Goal: Task Accomplishment & Management: Use online tool/utility

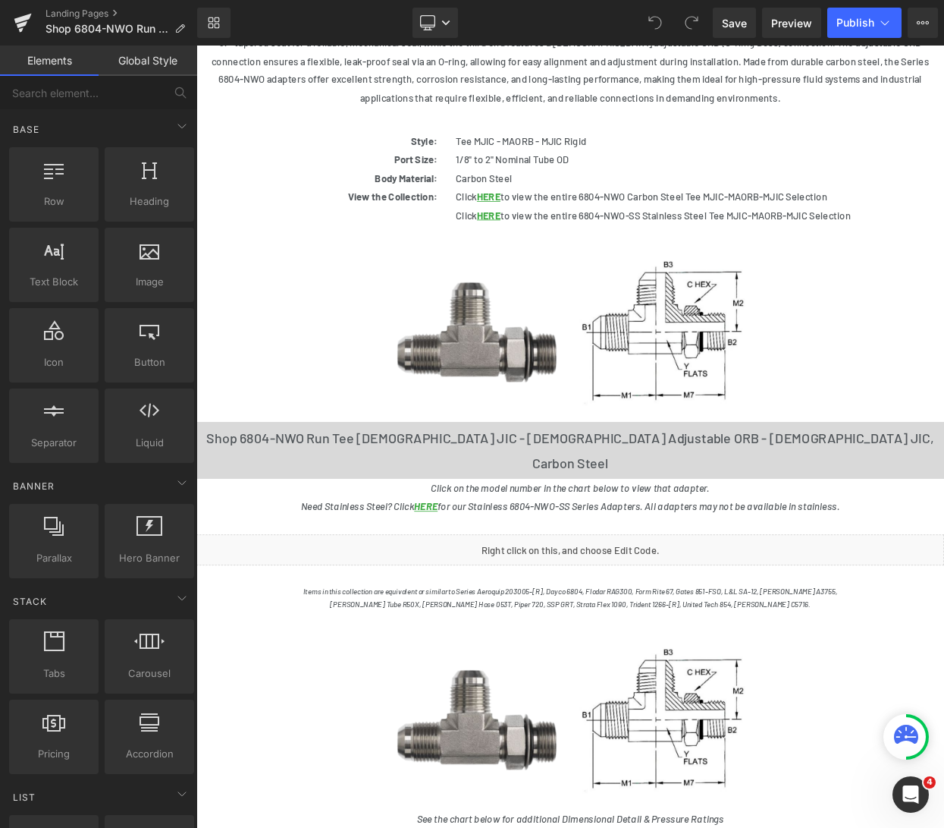
scroll to position [507, 0]
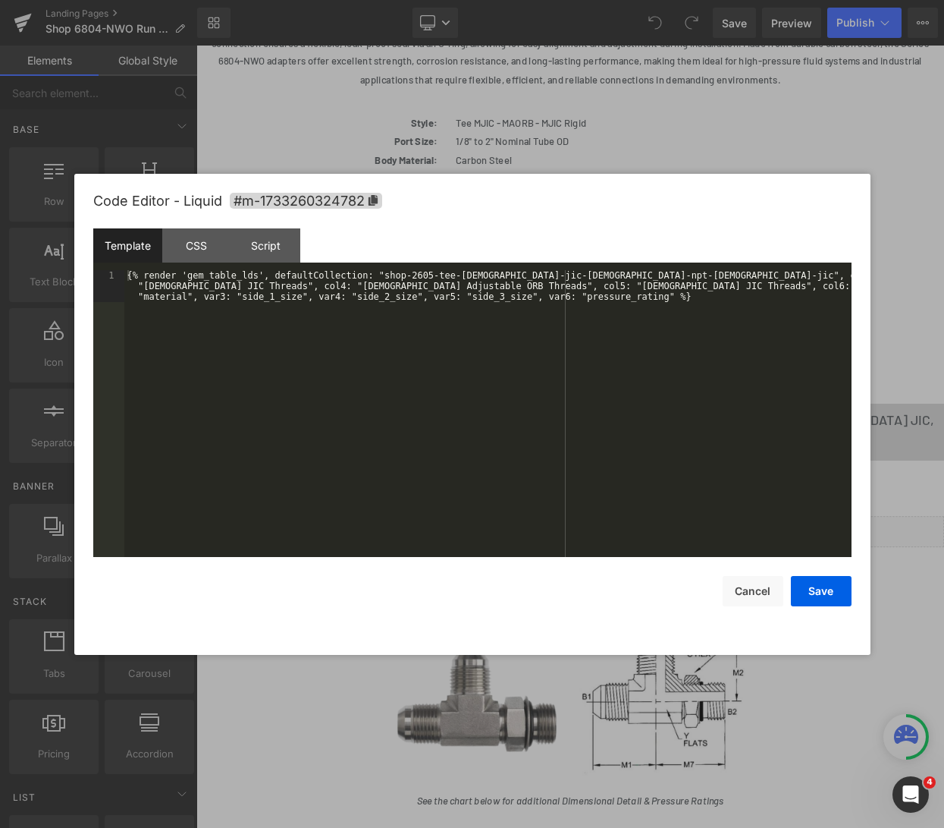
click at [678, 623] on div "Liquid" at bounding box center [655, 642] width 918 height 38
drag, startPoint x: 384, startPoint y: 276, endPoint x: 605, endPoint y: 275, distance: 220.7
click at [605, 275] on div "{% render 'gem_table_lds', defaultCollection: "shop-2605-tee-[DEMOGRAPHIC_DATA]…" at bounding box center [487, 445] width 727 height 350
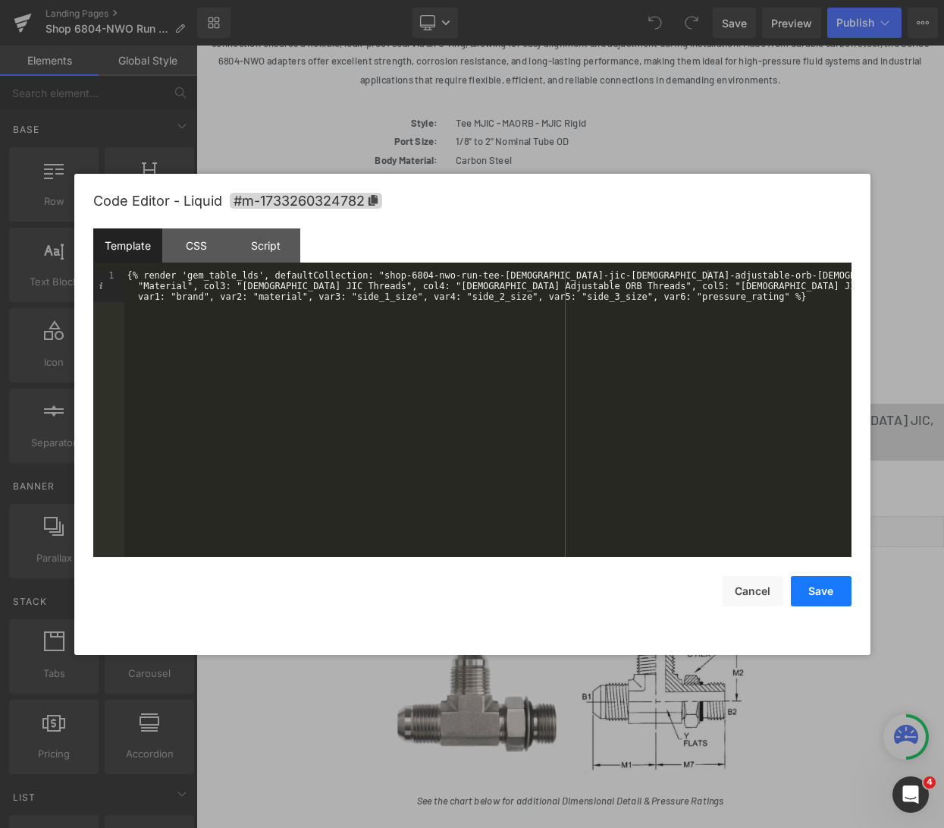
click at [823, 595] on button "Save" at bounding box center [821, 591] width 61 height 30
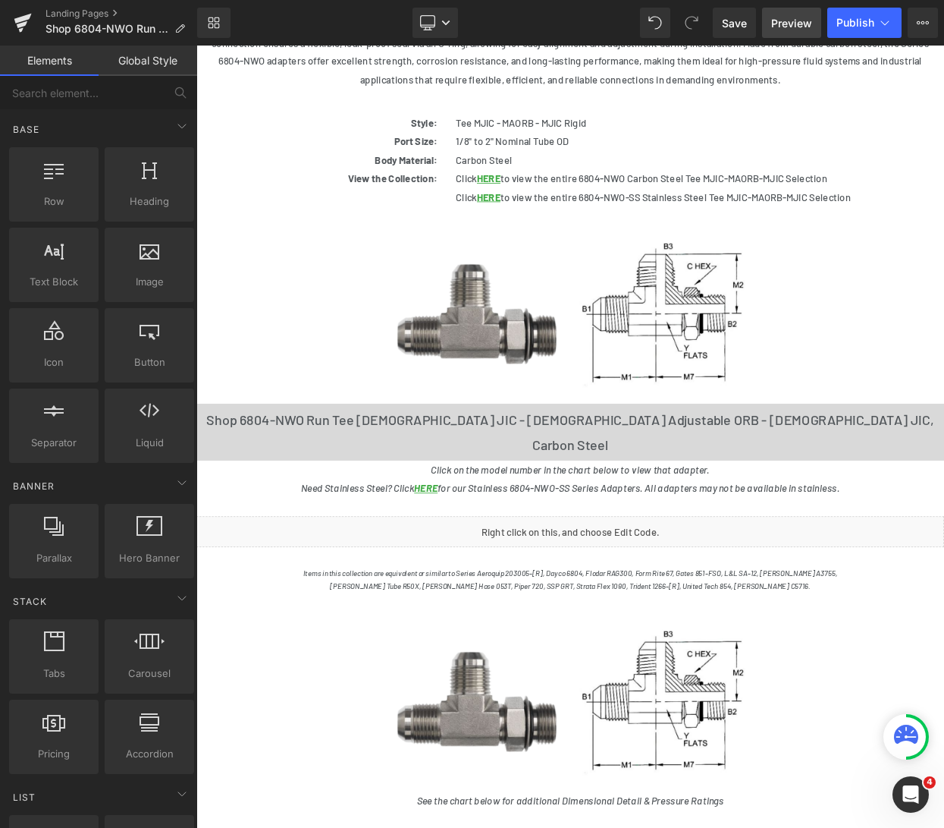
drag, startPoint x: 741, startPoint y: 15, endPoint x: 777, endPoint y: 24, distance: 36.6
click at [741, 15] on span "Save" at bounding box center [734, 23] width 25 height 16
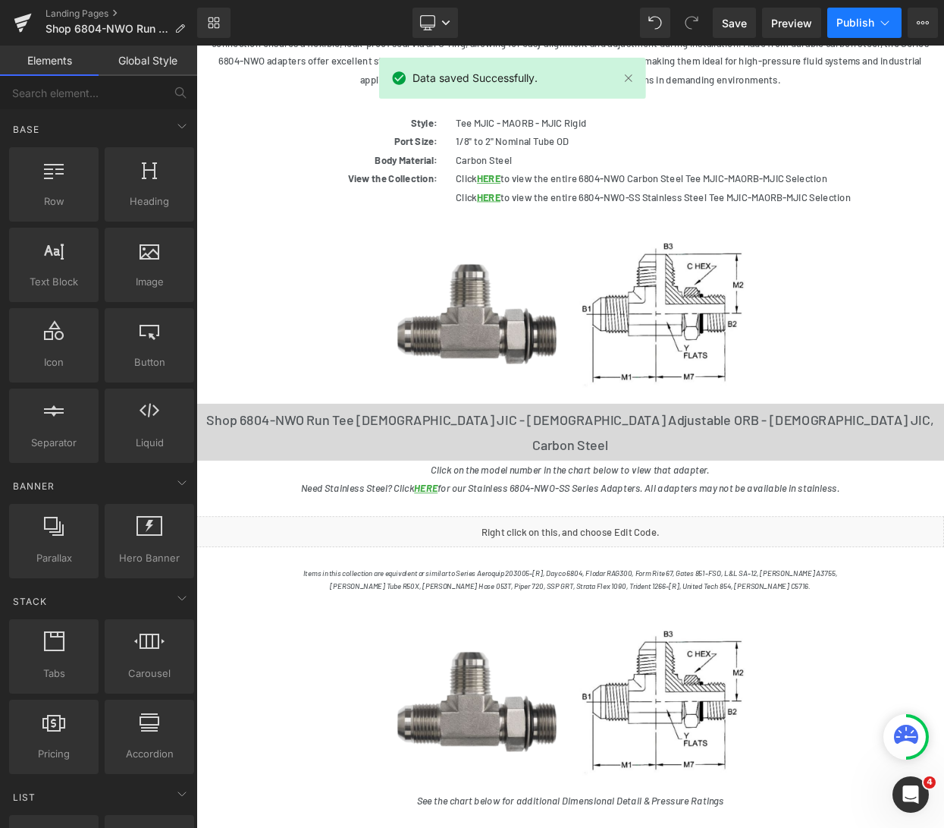
click at [850, 24] on span "Publish" at bounding box center [856, 23] width 38 height 12
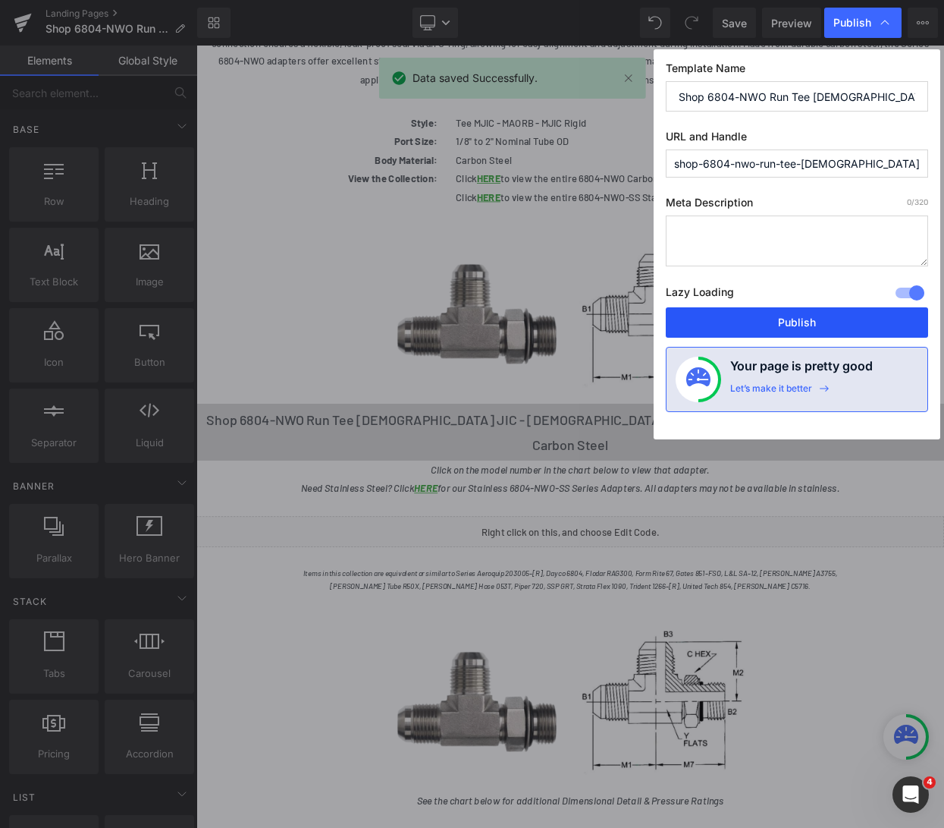
click at [813, 328] on button "Publish" at bounding box center [797, 322] width 262 height 30
